Goal: Information Seeking & Learning: Understand process/instructions

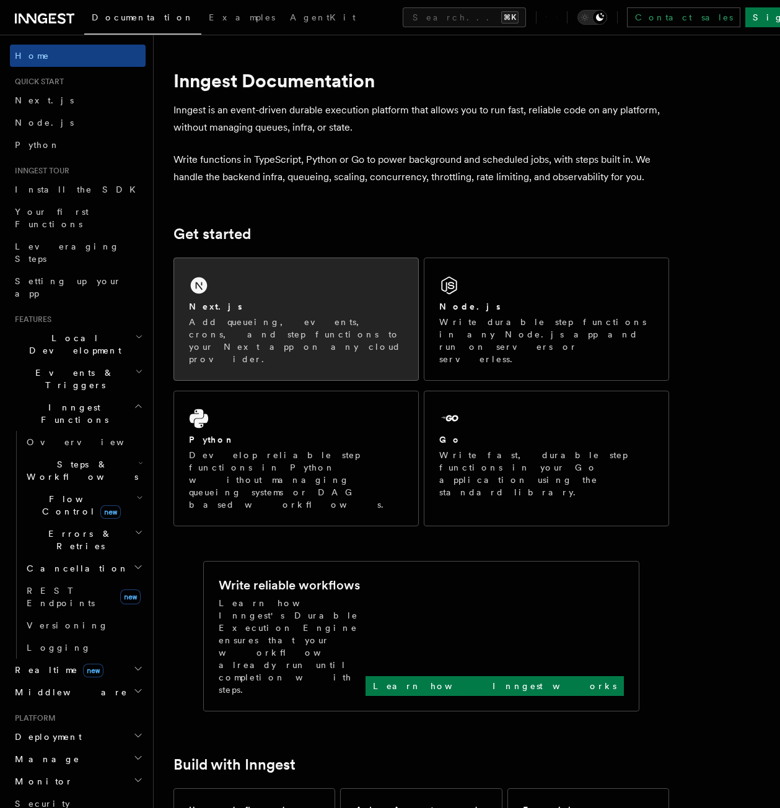
click at [362, 334] on p "Add queueing, events, crons, and step functions to your Next app on any cloud p…" at bounding box center [296, 341] width 214 height 50
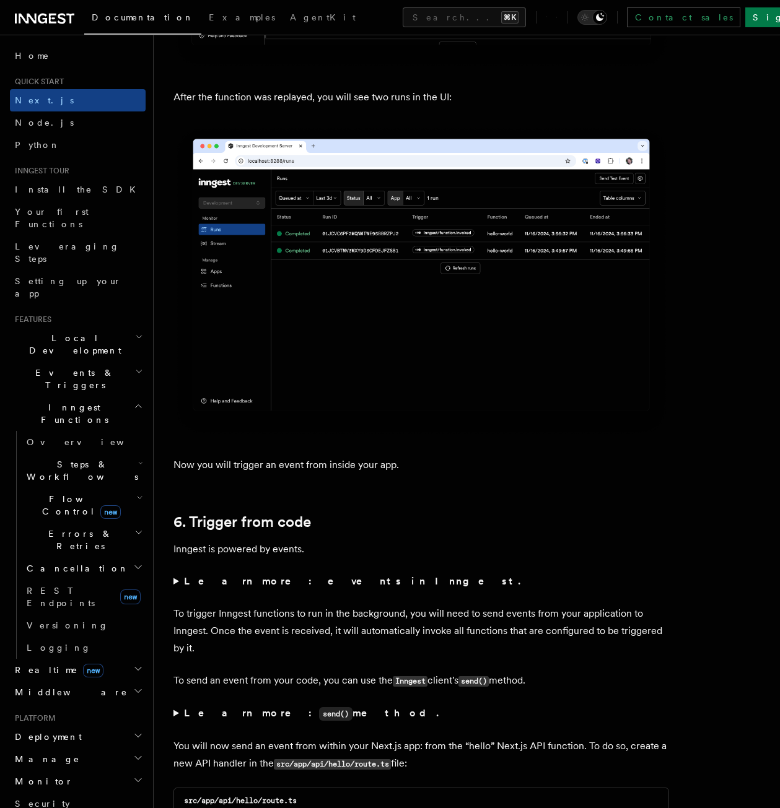
scroll to position [5815, 0]
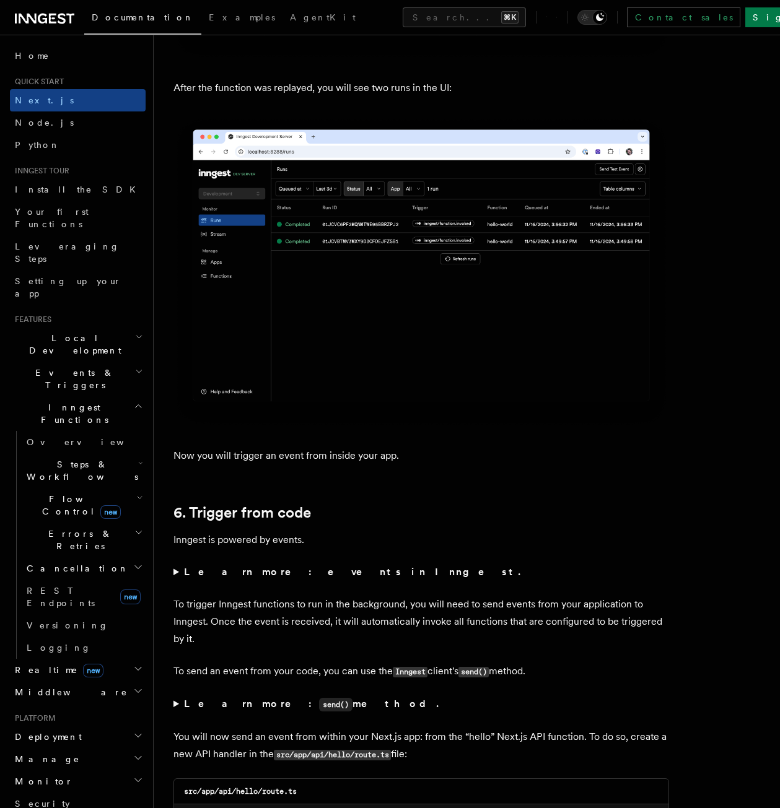
click at [134, 401] on icon "button" at bounding box center [138, 406] width 9 height 10
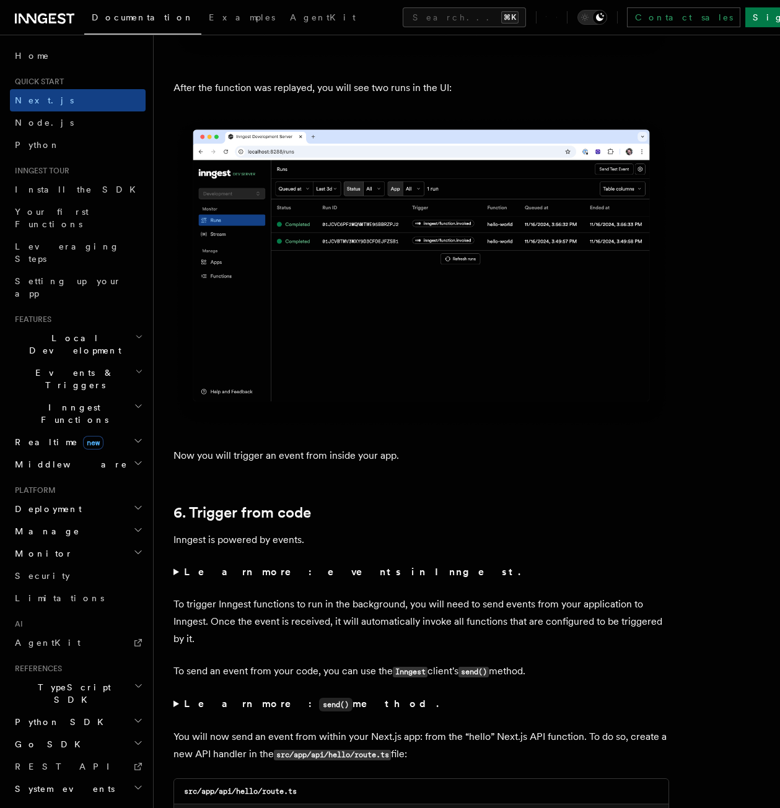
click at [68, 498] on h2 "Deployment" at bounding box center [78, 509] width 136 height 22
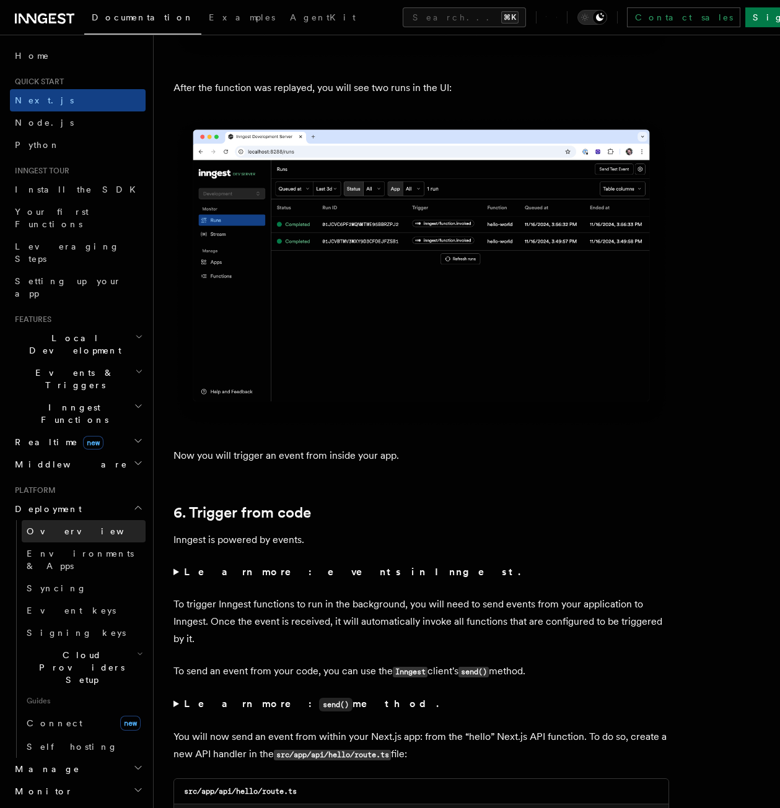
click at [100, 520] on link "Overview" at bounding box center [84, 531] width 124 height 22
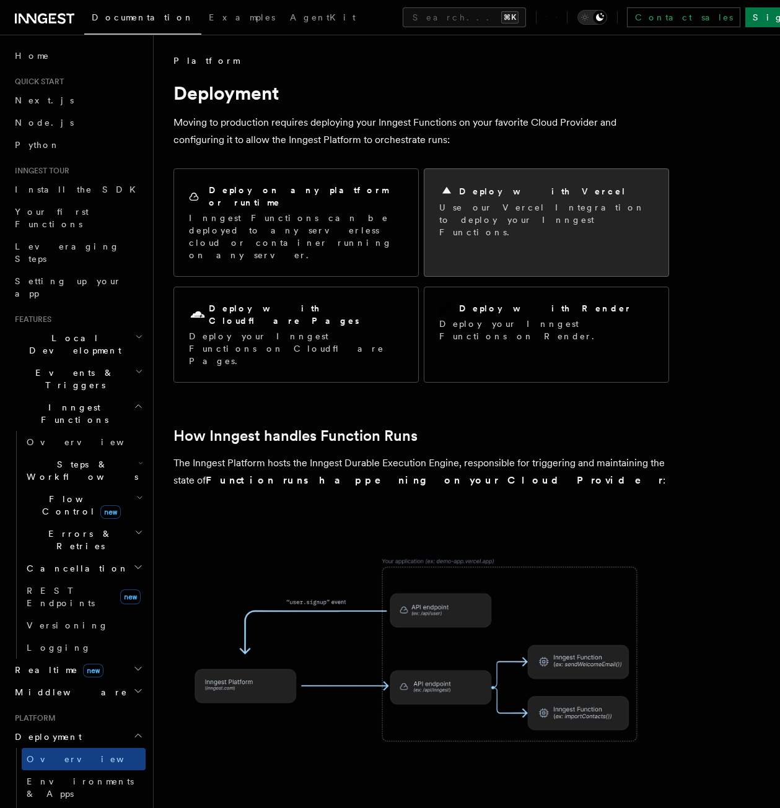
click at [496, 219] on p "Use our Vercel Integration to deploy your Inngest Functions." at bounding box center [546, 219] width 214 height 37
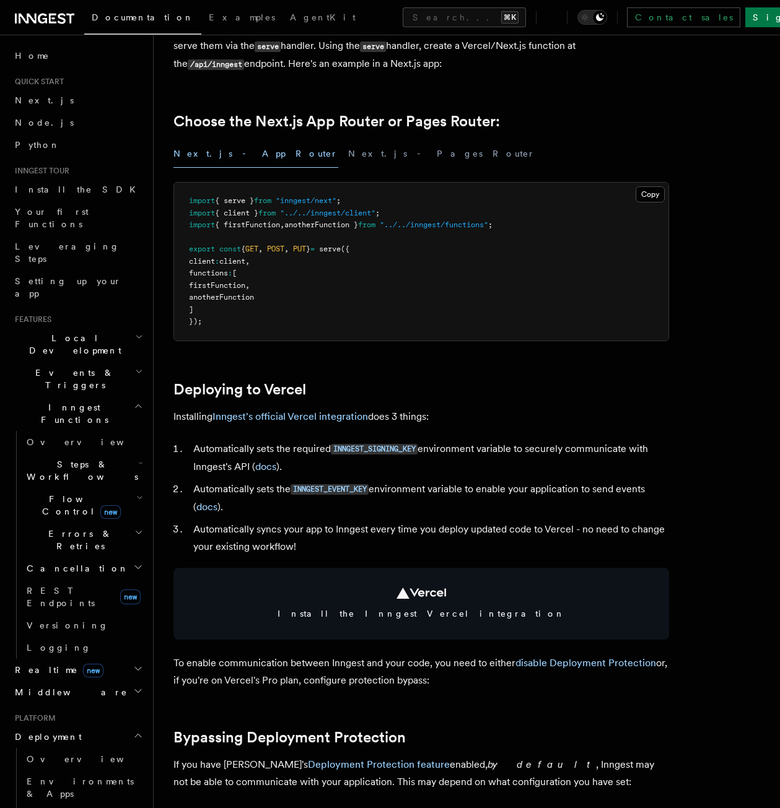
scroll to position [565, 0]
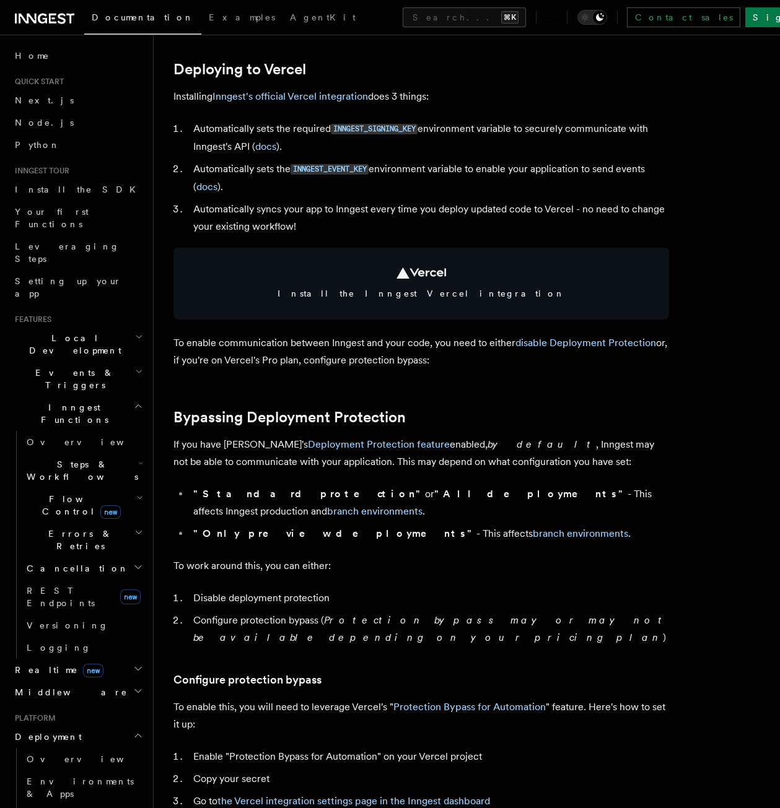
click at [500, 352] on p "To enable communication between Inngest and your code, you need to either disab…" at bounding box center [421, 351] width 496 height 35
click at [498, 386] on article "Platform Deployment Cloud Providers Setup Vercel Inngest enables you to host yo…" at bounding box center [466, 779] width 587 height 2580
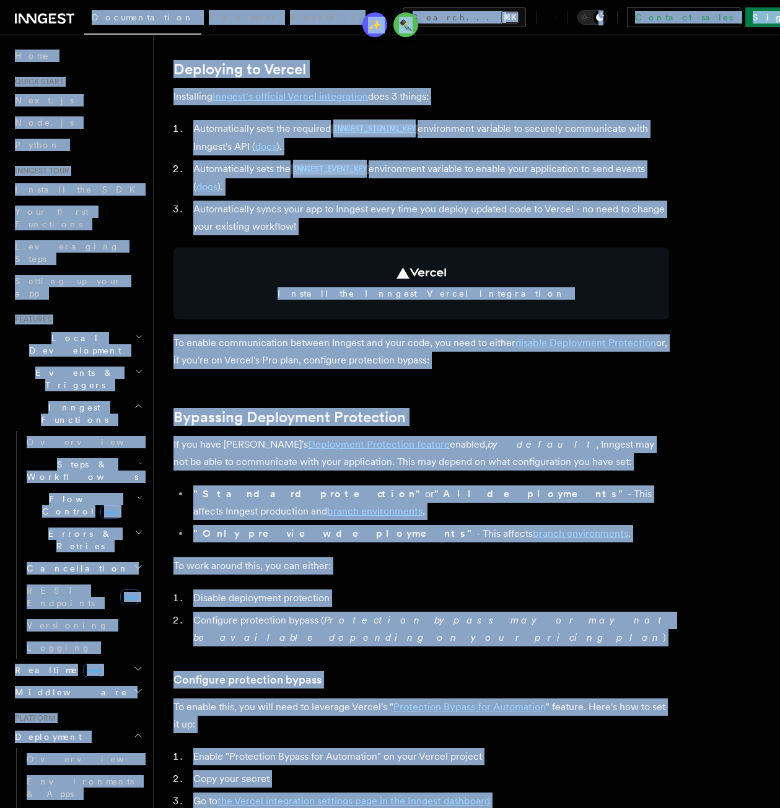
copy body "Loremipsumdol Sitametc AdipiSci Elitse... ⌘D Eiusmod tempo Inci Ut Labore... Et…"
click at [753, 136] on article "Platform Deployment Cloud Providers Setup Vercel Inngest enables you to host yo…" at bounding box center [466, 779] width 587 height 2580
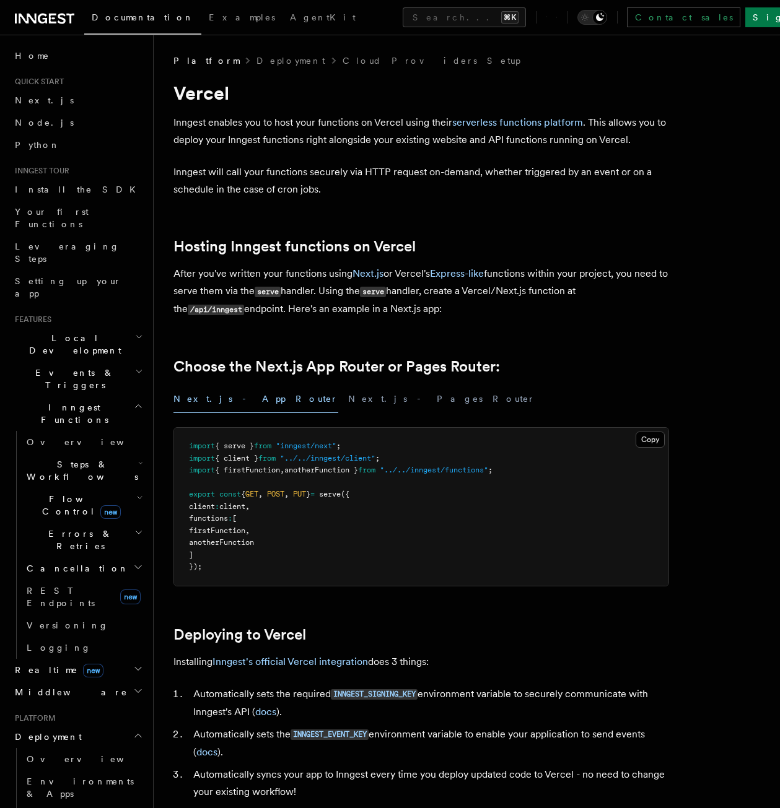
scroll to position [0, 0]
click at [510, 361] on h2 "Choose the Next.js App Router or Pages Router:" at bounding box center [421, 366] width 496 height 17
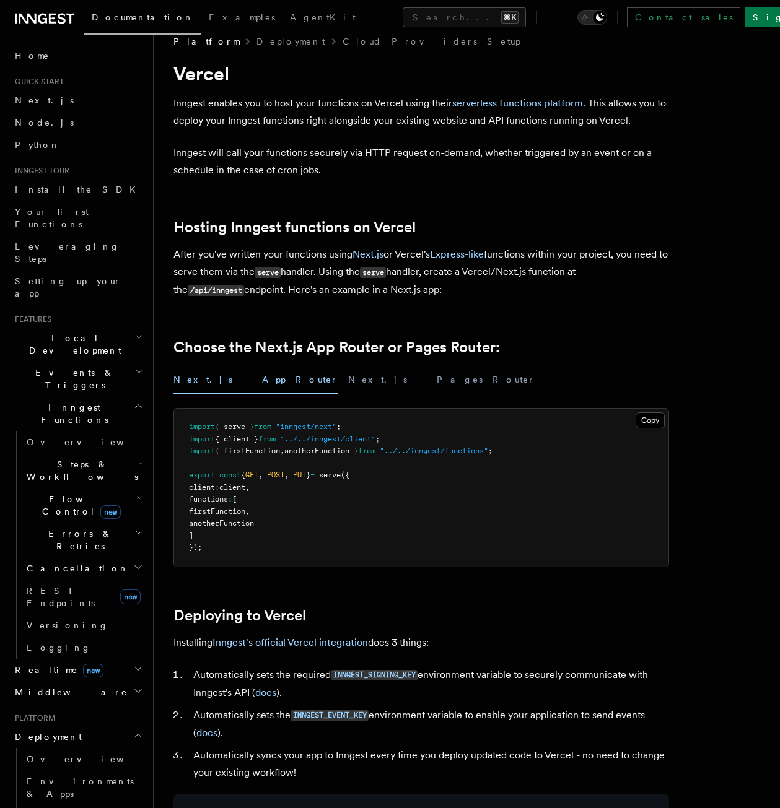
scroll to position [90, 0]
